Goal: Task Accomplishment & Management: Manage account settings

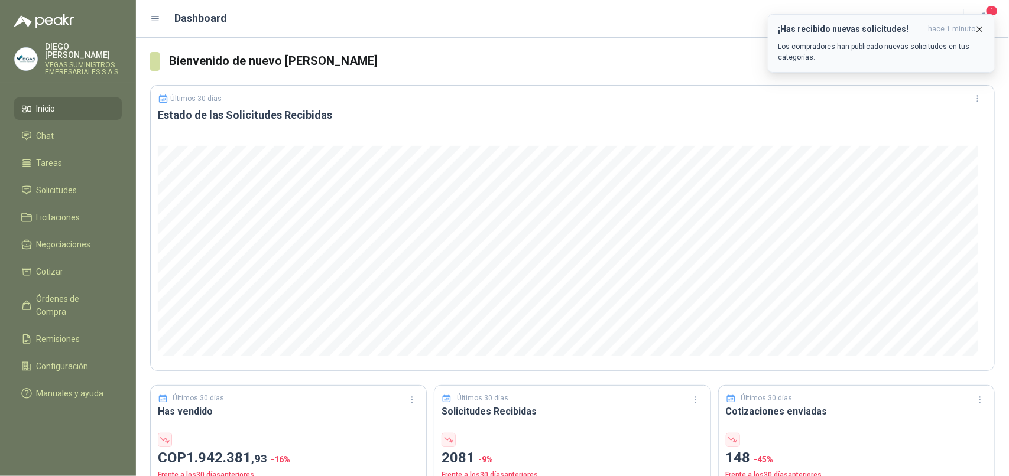
click at [916, 39] on div "¡Has recibido nuevas solicitudes! hace 1 minuto Los compradores han publicado n…" at bounding box center [881, 43] width 207 height 38
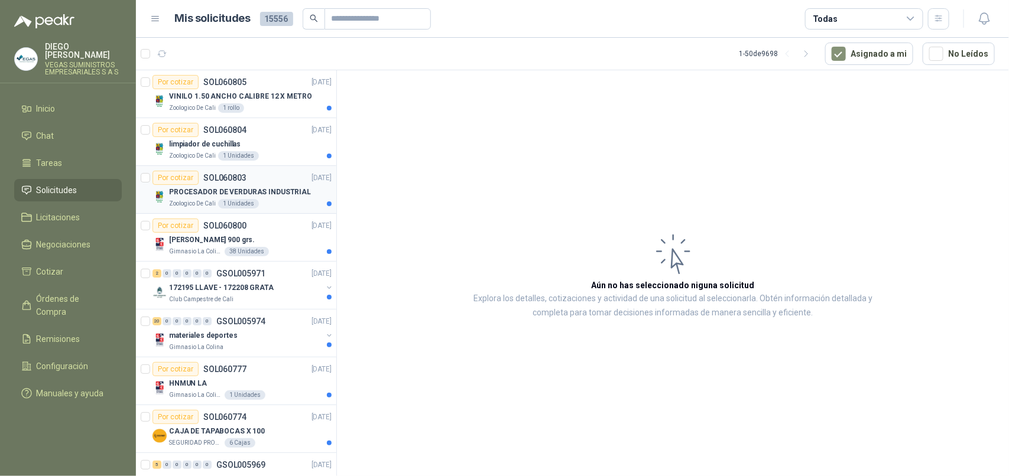
click at [276, 199] on div "Zoologico De Cali 1 Unidades" at bounding box center [250, 203] width 163 height 9
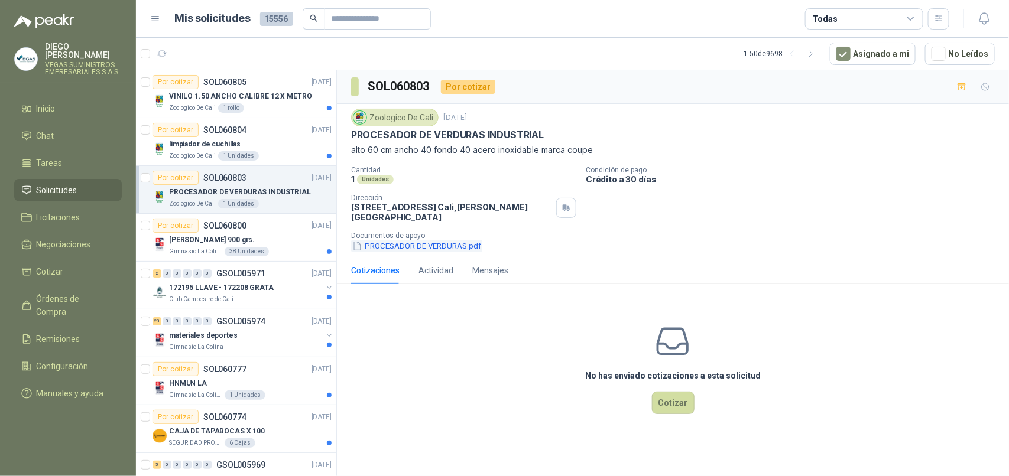
click at [389, 240] on button "PROCESADOR DE VERDURAS.pdf" at bounding box center [416, 246] width 131 height 12
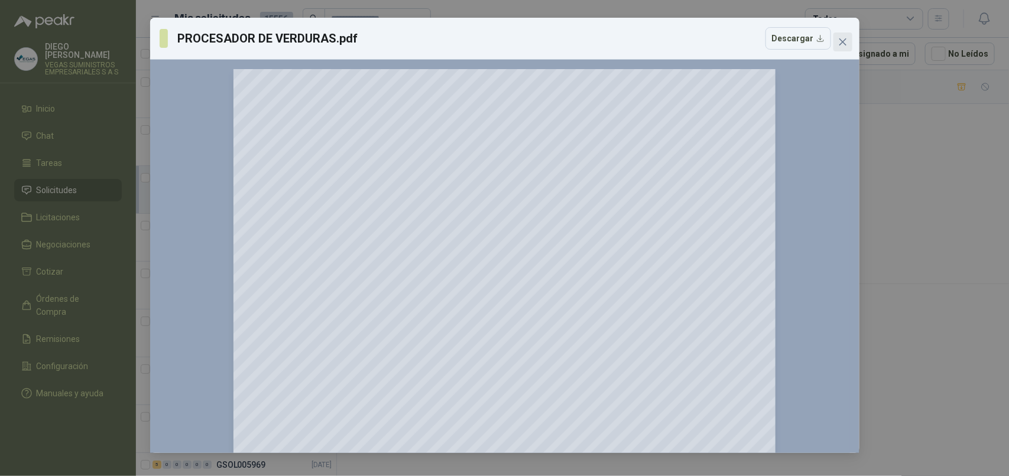
click at [840, 40] on icon "close" at bounding box center [842, 41] width 7 height 7
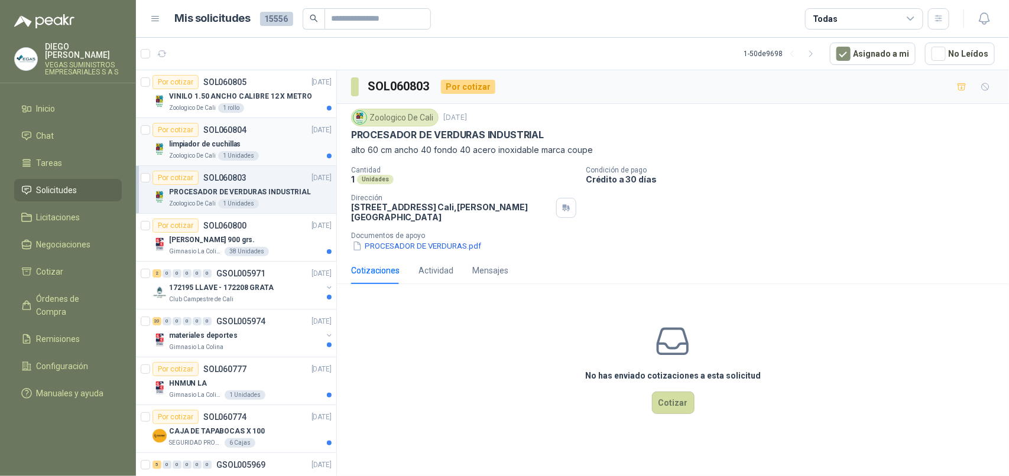
click at [274, 151] on div "Zoologico De Cali 1 Unidades" at bounding box center [250, 155] width 163 height 9
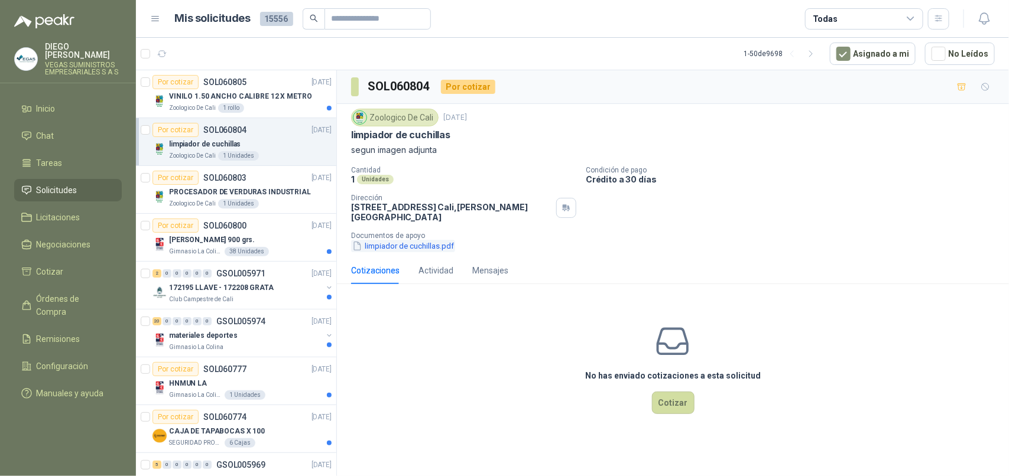
click at [392, 240] on button "limpiador de cuchillas.pdf" at bounding box center [403, 246] width 104 height 12
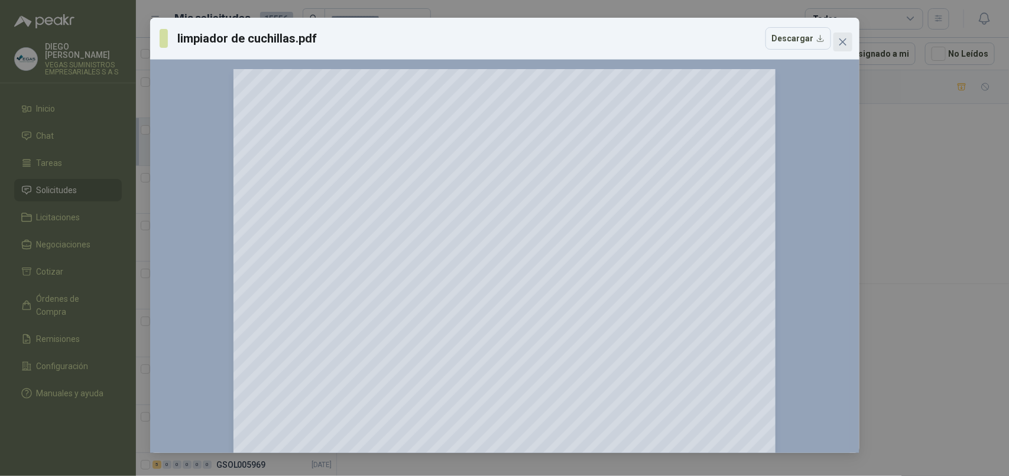
click at [840, 40] on icon "close" at bounding box center [842, 41] width 7 height 7
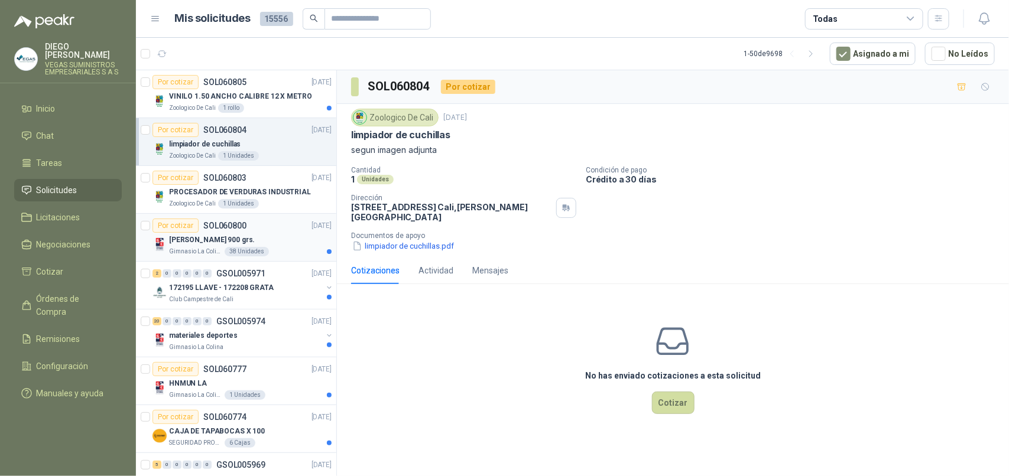
click at [282, 248] on div "Gimnasio La Colina 38 Unidades" at bounding box center [250, 251] width 163 height 9
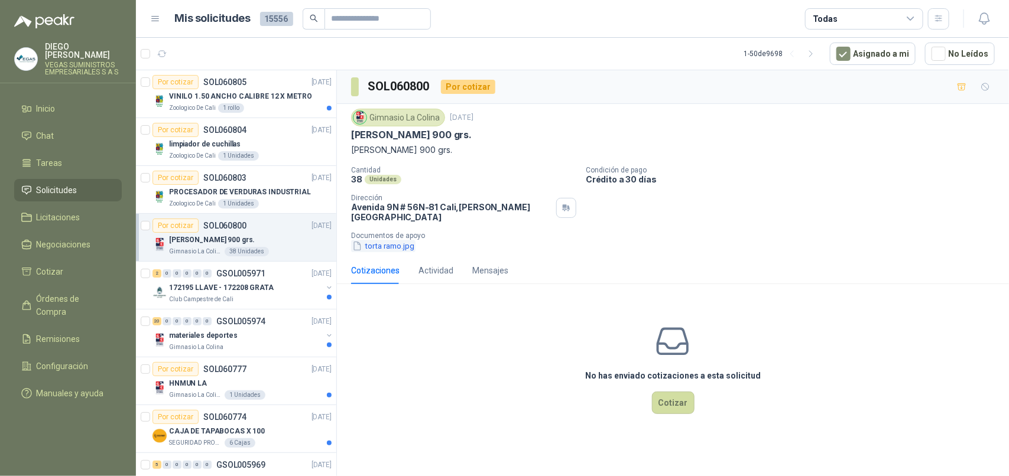
click at [412, 240] on button "torta ramo.jpg" at bounding box center [383, 246] width 64 height 12
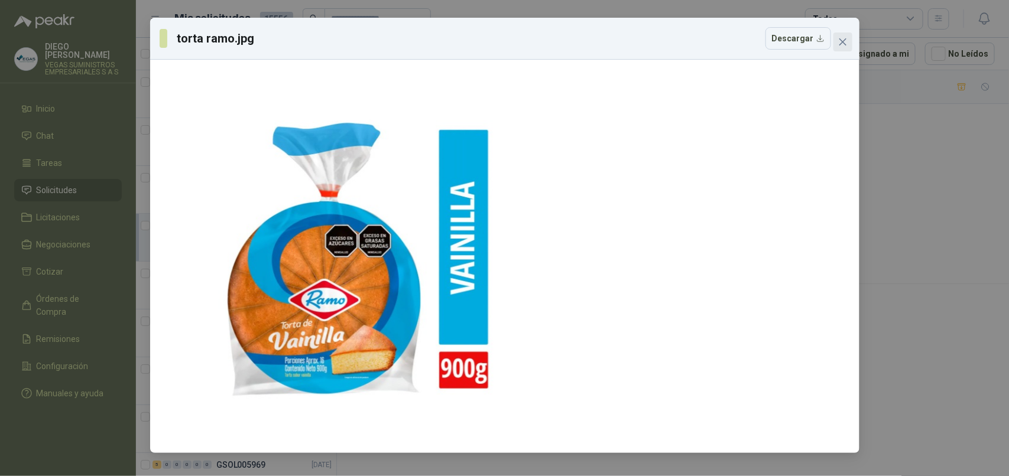
click at [840, 45] on icon "close" at bounding box center [842, 41] width 7 height 7
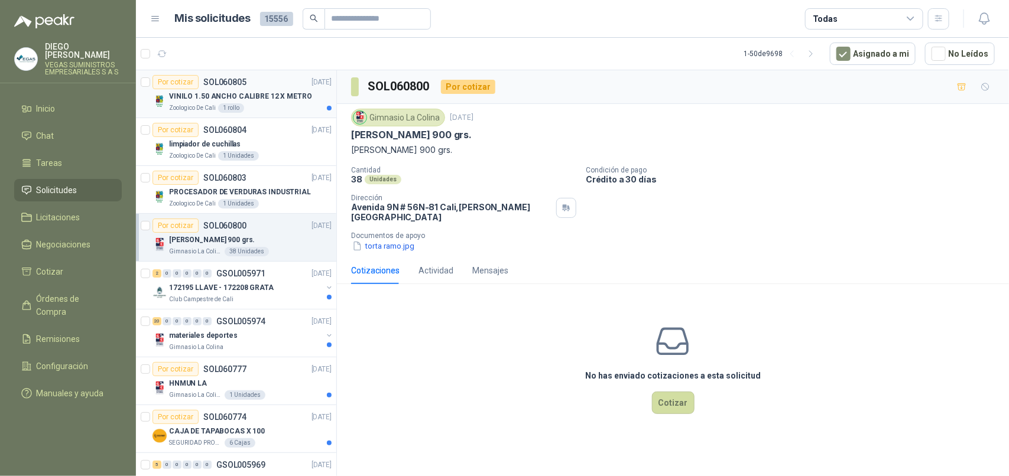
click at [265, 114] on article "Por cotizar SOL060805 [DATE] VINILO 1.50 ANCHO CALIBRE 12 X METRO Zoologico De …" at bounding box center [236, 94] width 200 height 48
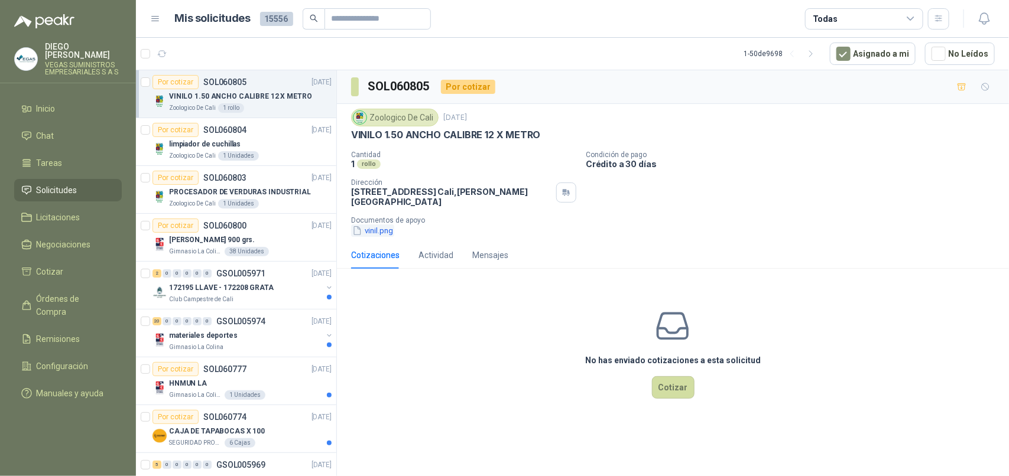
click at [366, 226] on button "vinil.png" at bounding box center [372, 231] width 43 height 12
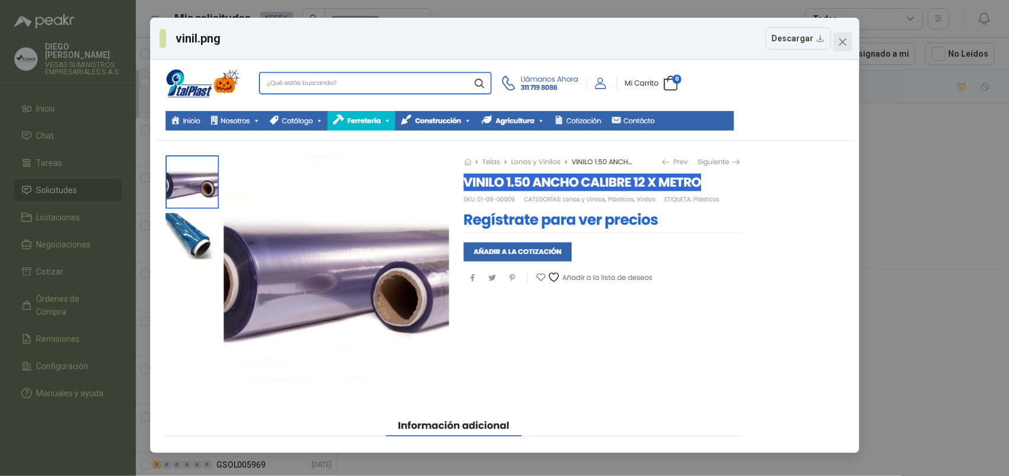
click at [841, 43] on icon "close" at bounding box center [842, 41] width 7 height 7
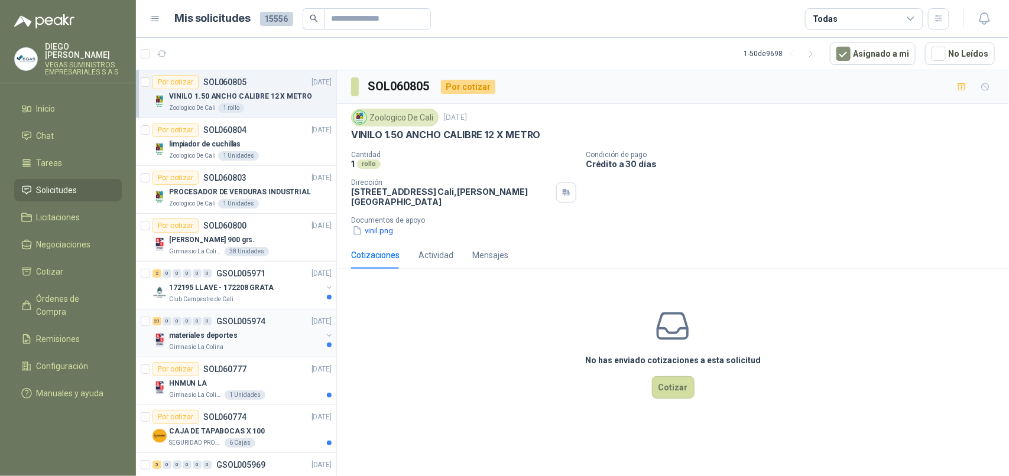
click at [222, 342] on p "materiales deportes" at bounding box center [203, 335] width 69 height 11
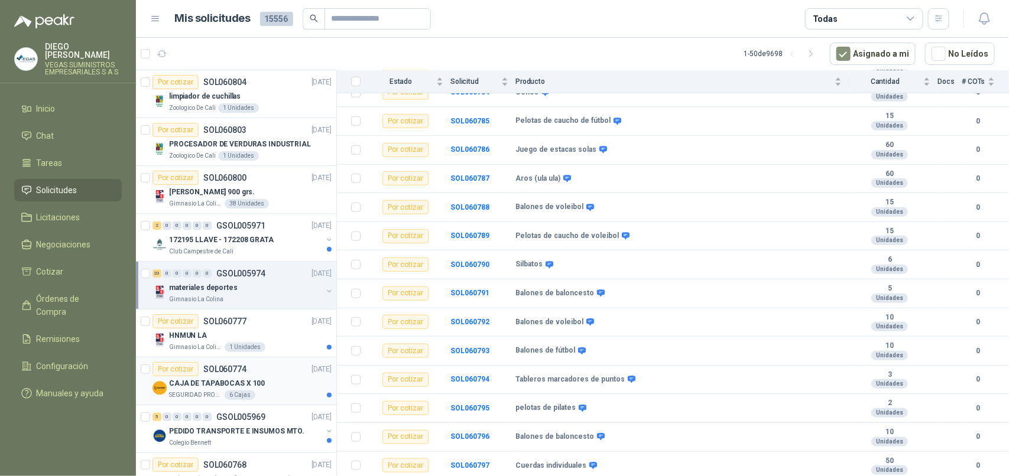
scroll to position [74, 0]
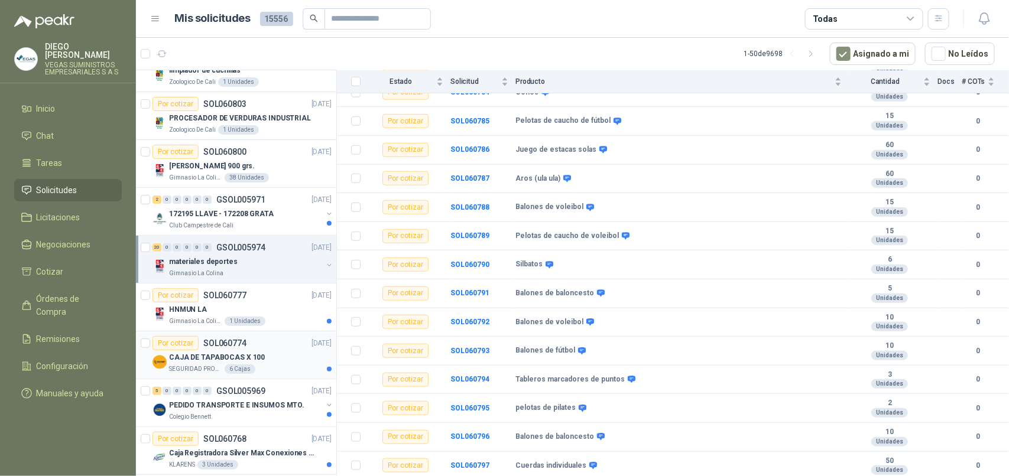
click at [196, 360] on p "CAJA DE TAPABOCAS X 100" at bounding box center [217, 357] width 96 height 11
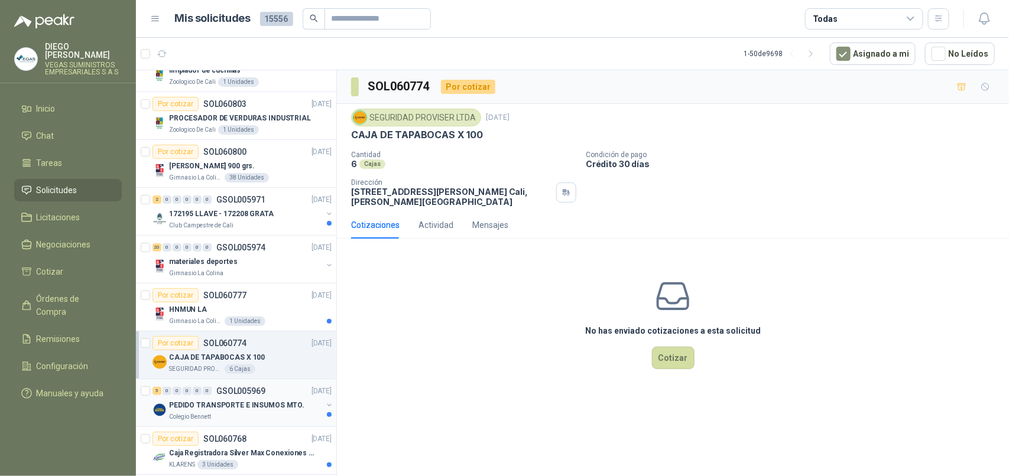
click at [263, 424] on div "5 0 0 0 0 0 GSOL005969 [DATE] PEDIDO TRANSPORTE E INSUMOS MTO. [GEOGRAPHIC_DATA…" at bounding box center [236, 403] width 200 height 48
click at [262, 418] on div "Colegio Bennett" at bounding box center [245, 416] width 153 height 9
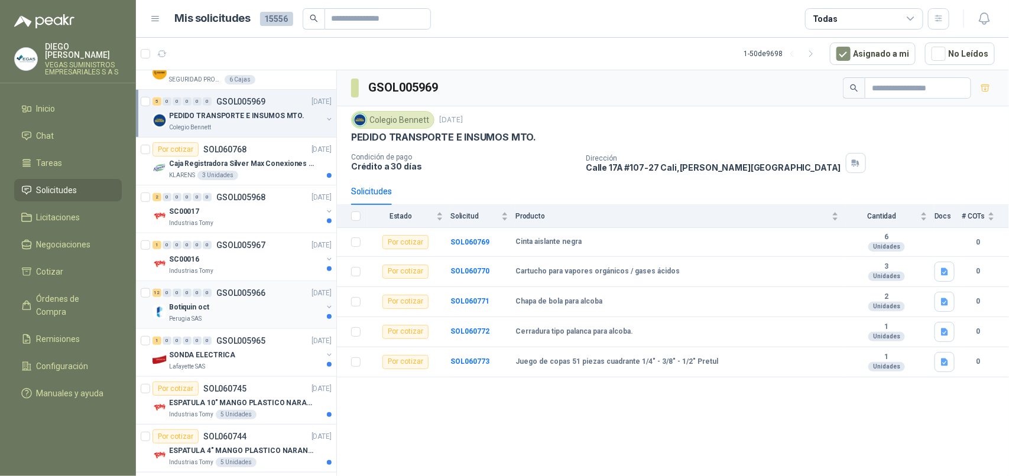
scroll to position [369, 0]
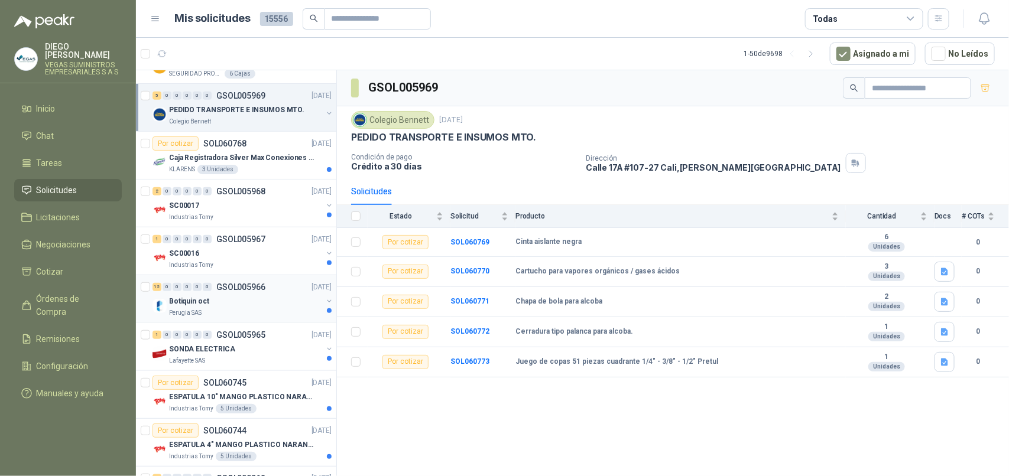
click at [231, 318] on div "Perugia SAS" at bounding box center [245, 312] width 153 height 9
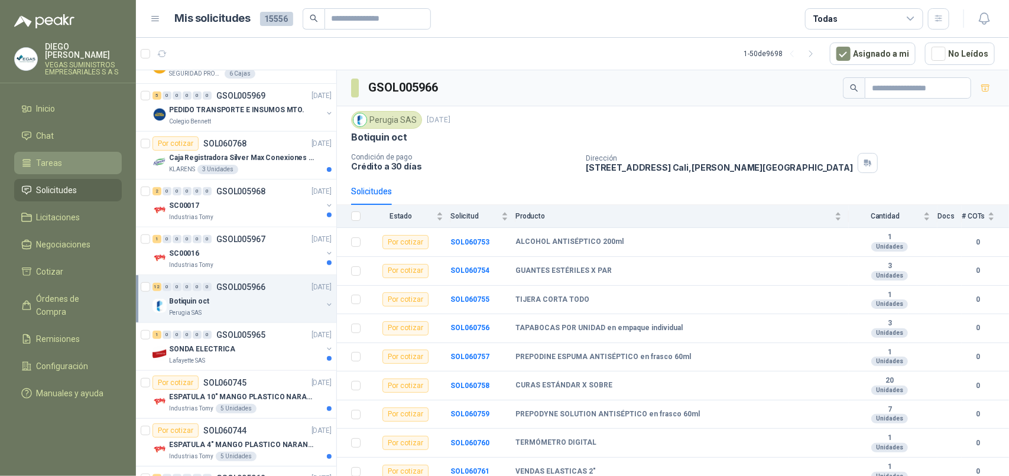
click at [73, 157] on li "Tareas" at bounding box center [67, 163] width 93 height 13
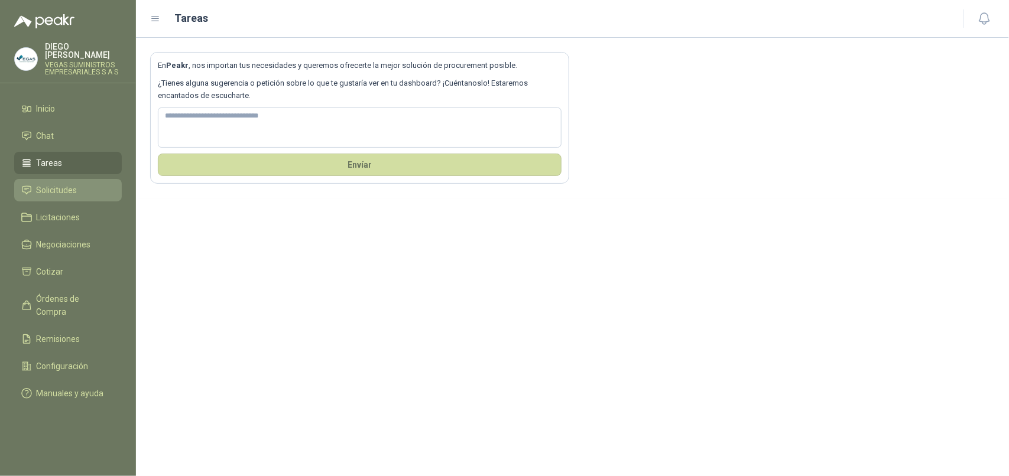
click at [93, 185] on li "Solicitudes" at bounding box center [67, 190] width 93 height 13
